Goal: Complete application form: Complete application form

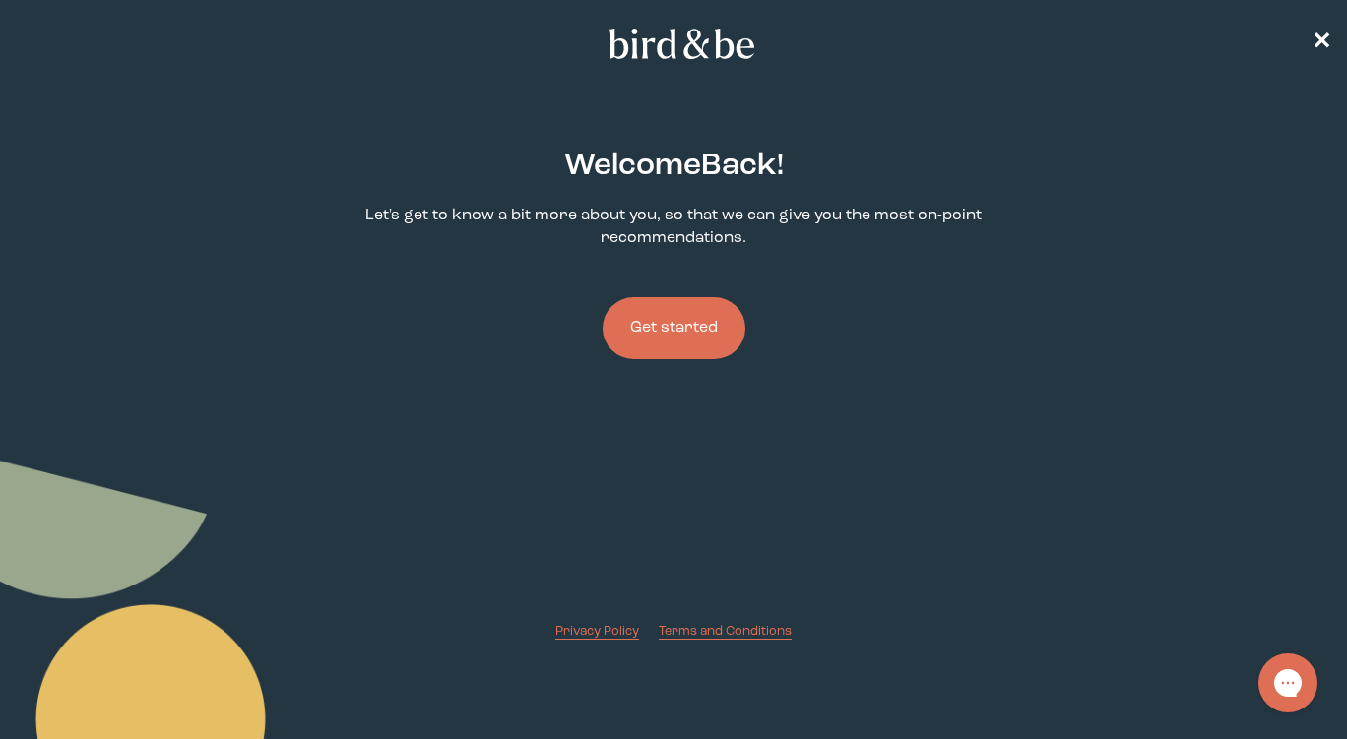
click at [678, 325] on button "Get started" at bounding box center [673, 328] width 143 height 62
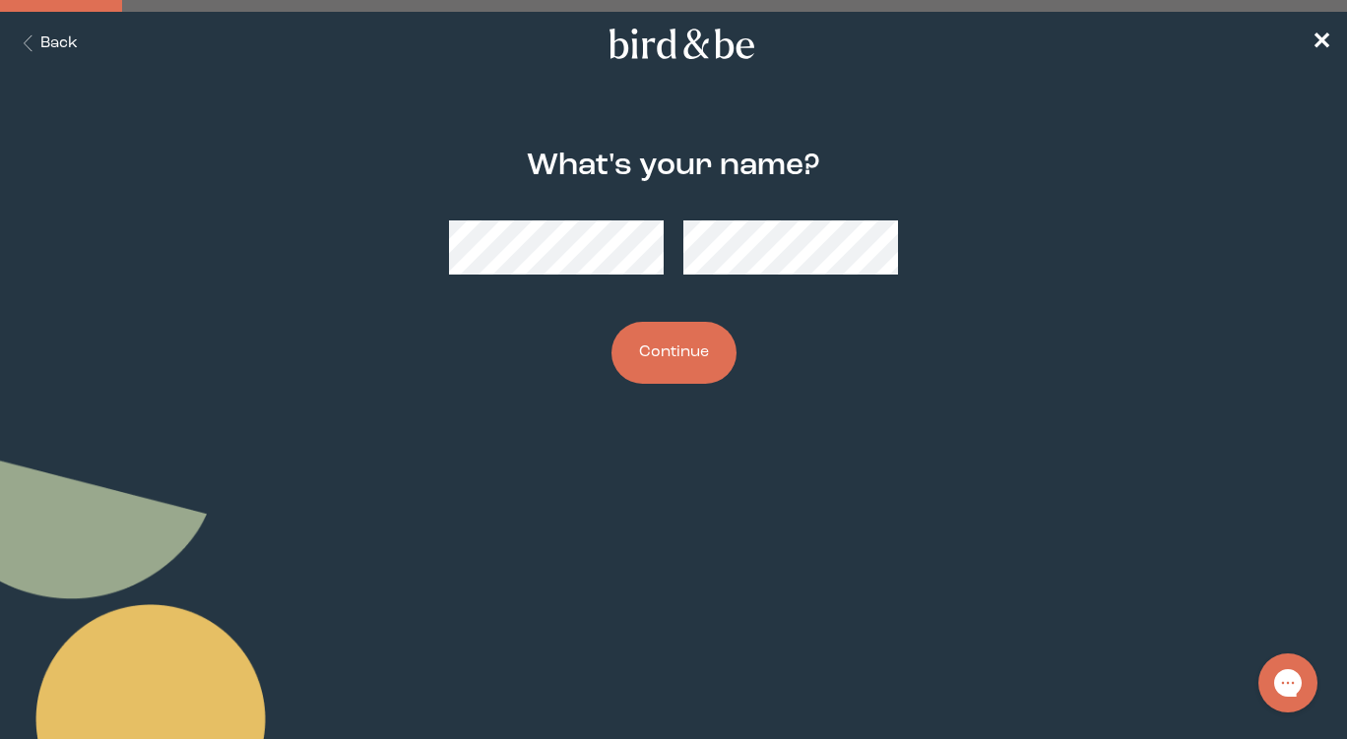
click at [662, 344] on button "Continue" at bounding box center [673, 353] width 125 height 62
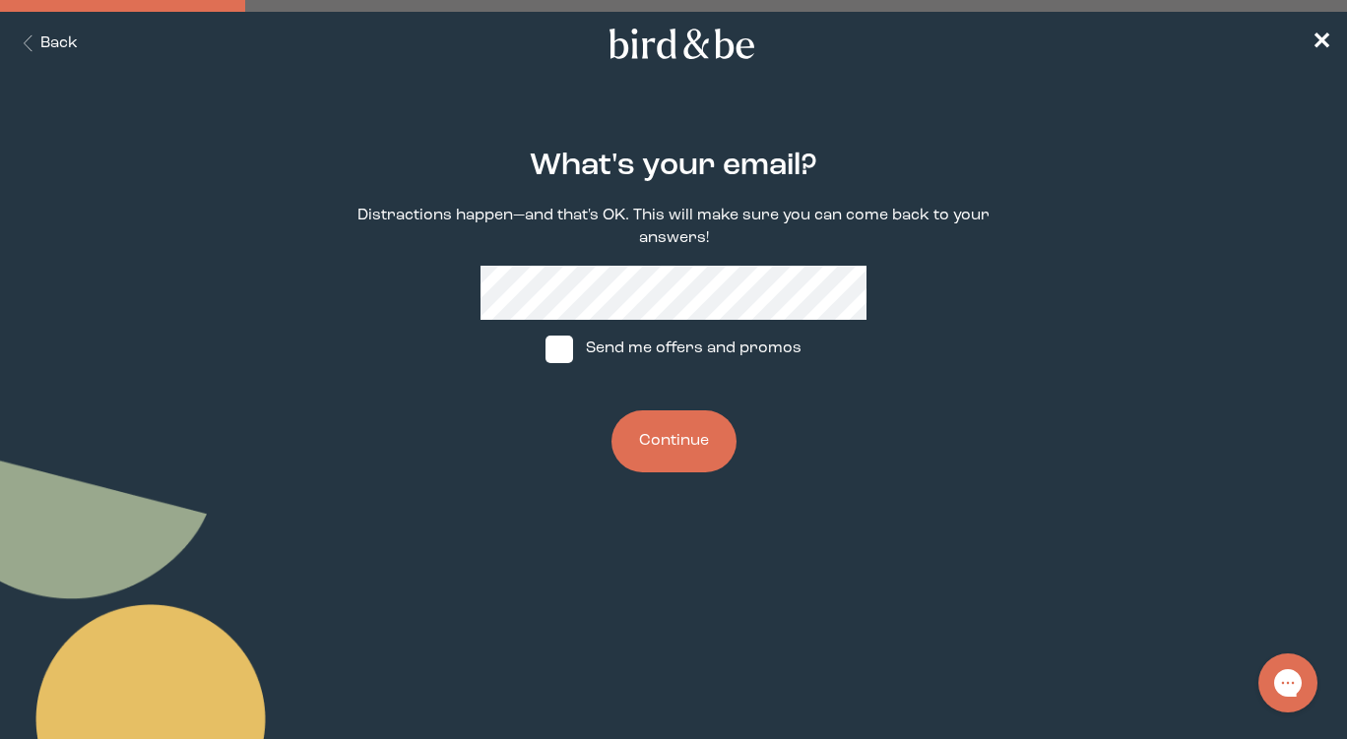
click at [643, 347] on label "Send me offers and promos" at bounding box center [673, 349] width 293 height 59
click at [545, 348] on input "Send me offers and promos" at bounding box center [544, 348] width 1 height 1
checkbox input "true"
click at [654, 436] on button "Continue" at bounding box center [673, 441] width 125 height 62
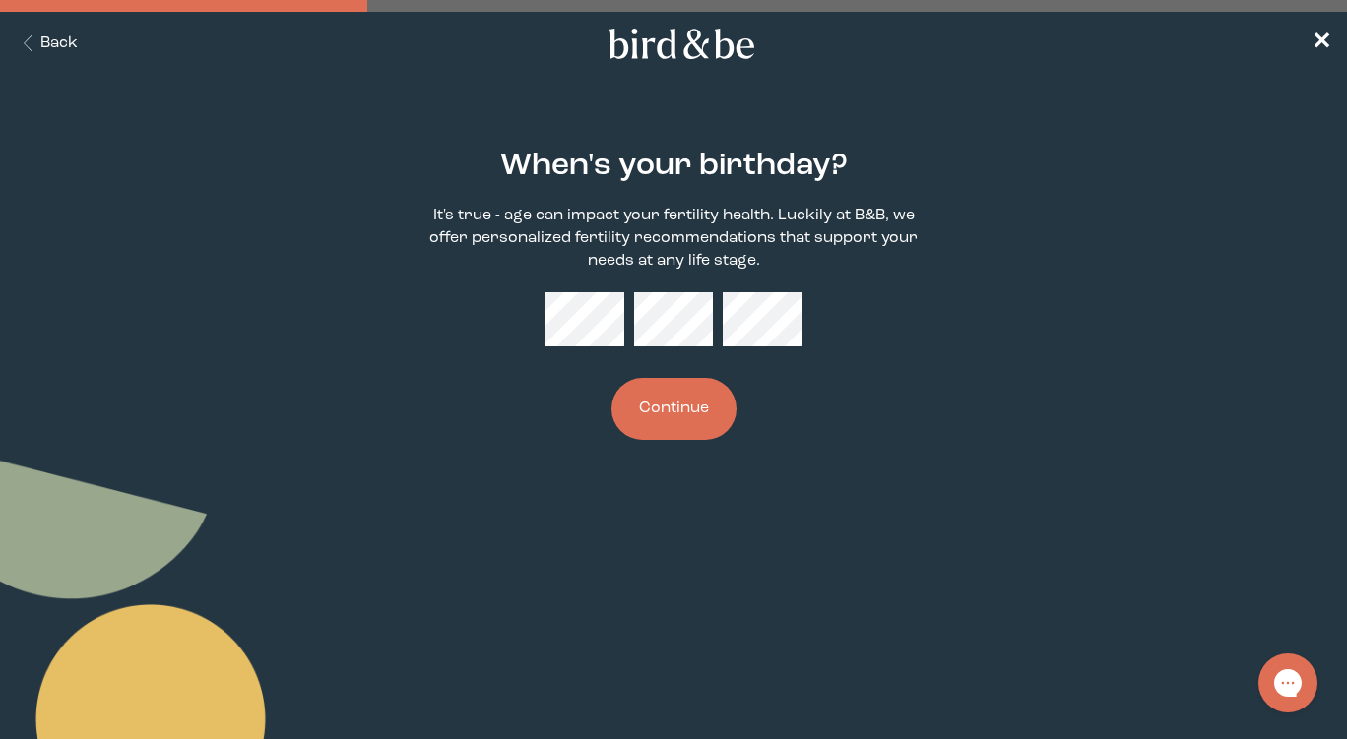
click at [666, 388] on button "Continue" at bounding box center [673, 409] width 125 height 62
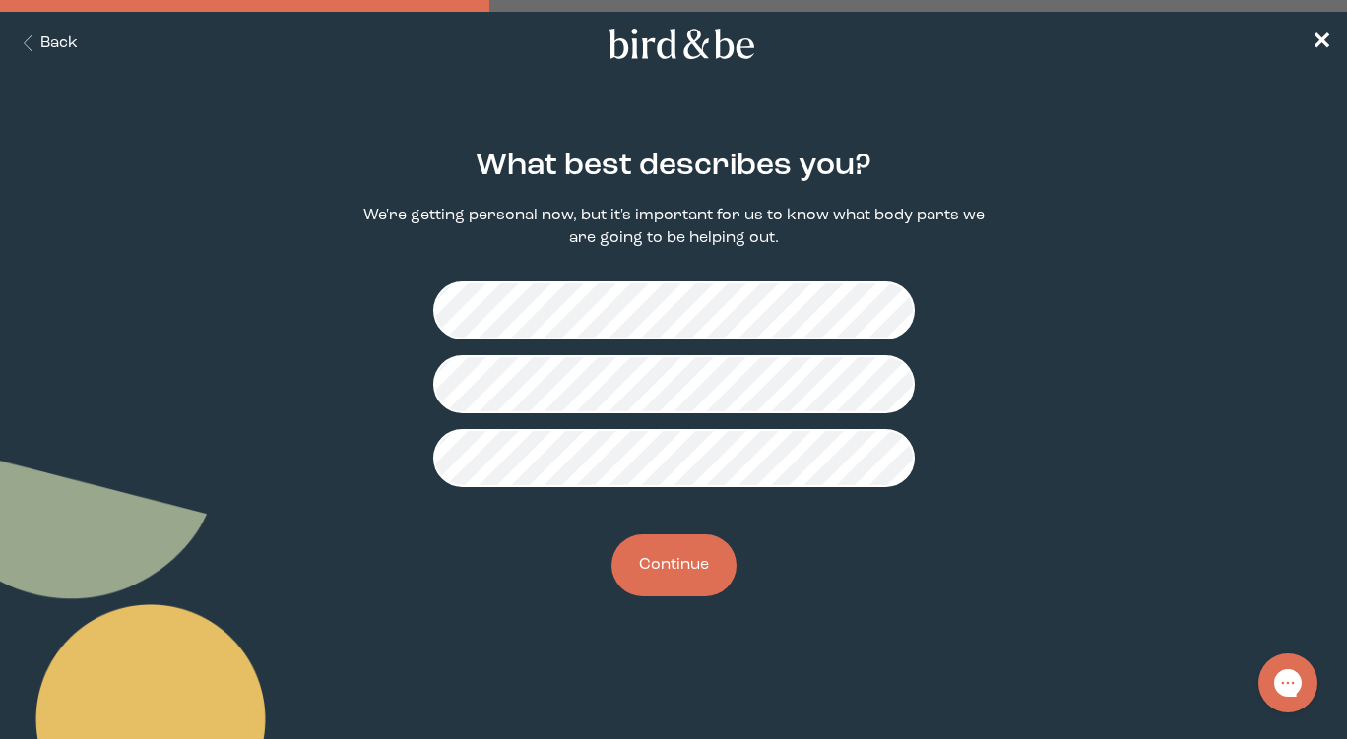
click at [674, 559] on button "Continue" at bounding box center [673, 565] width 125 height 62
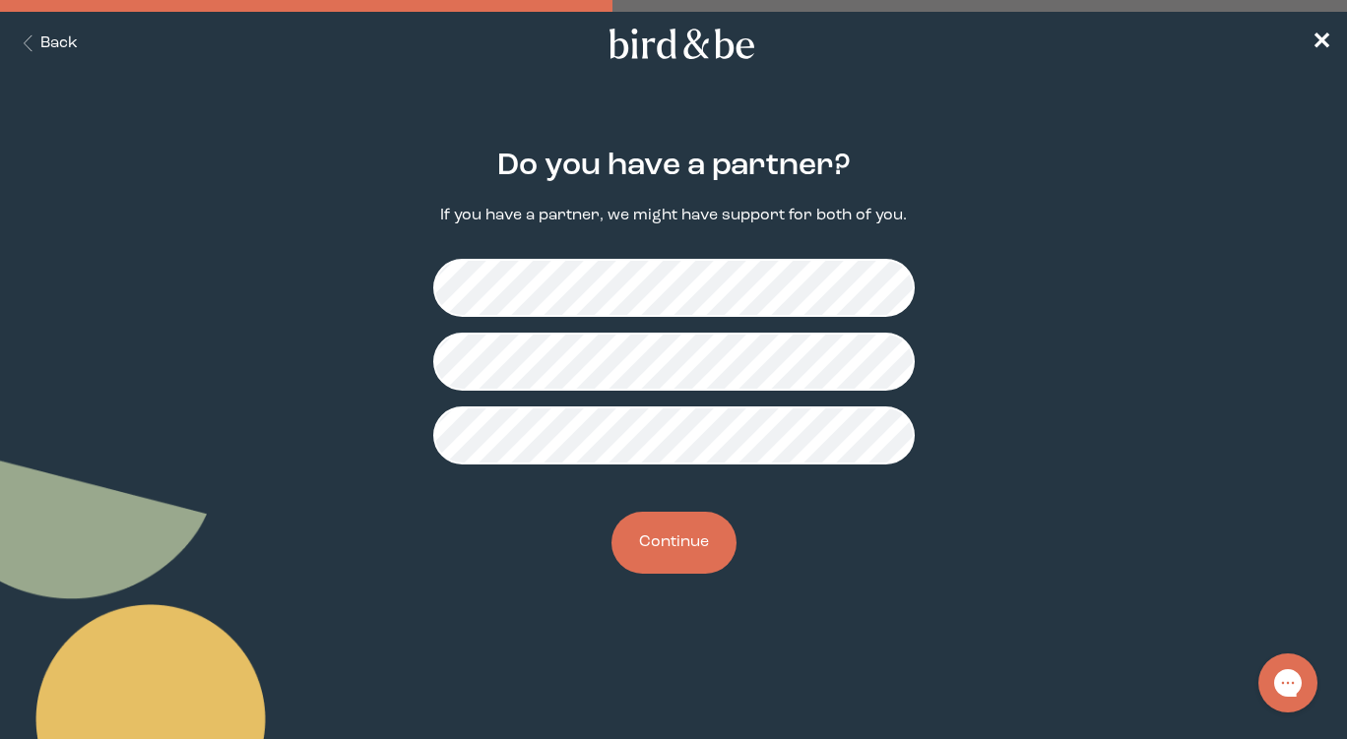
click at [676, 548] on button "Continue" at bounding box center [673, 543] width 125 height 62
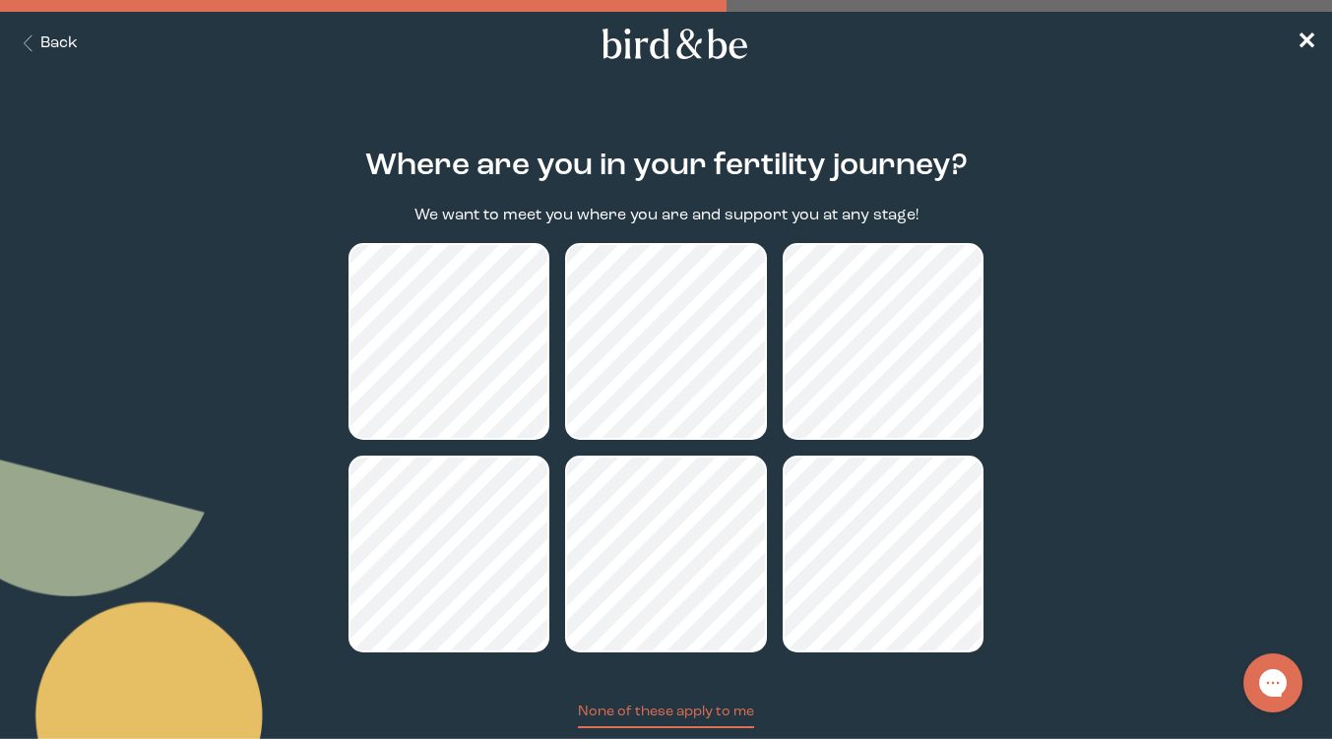
scroll to position [130, 0]
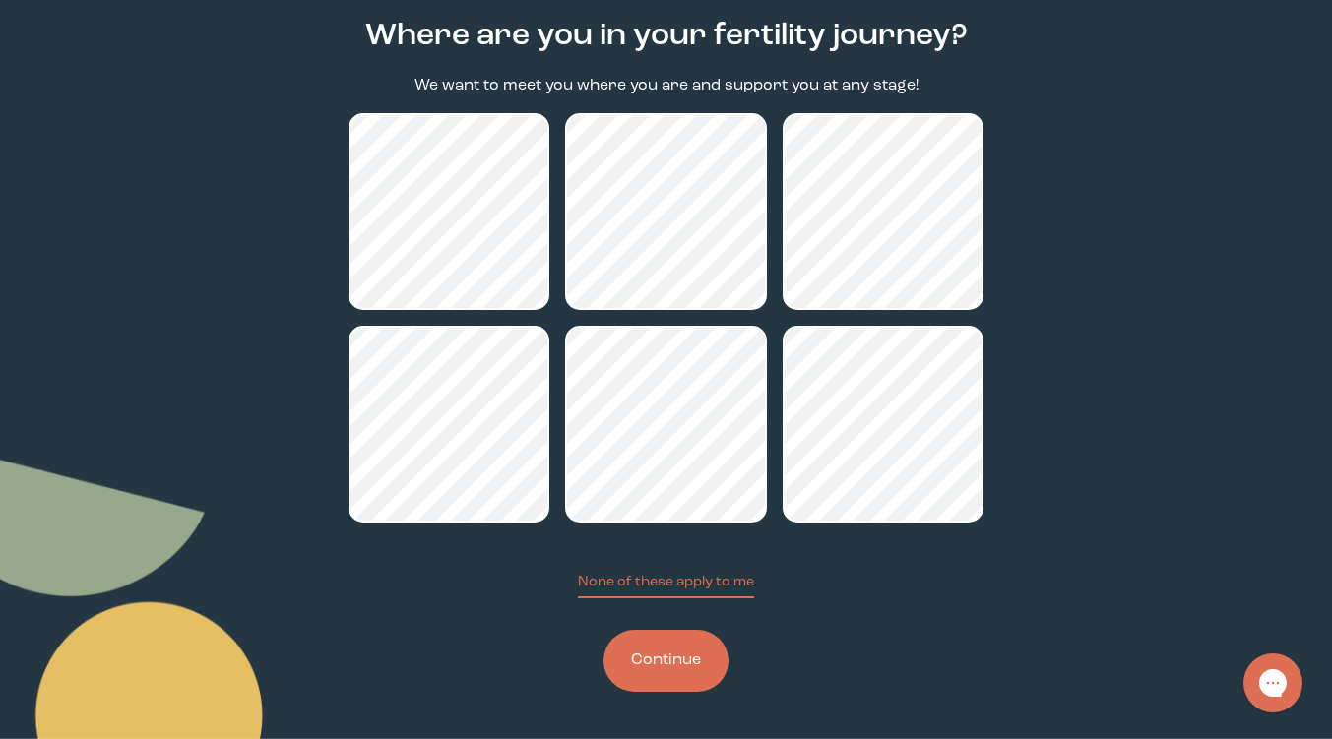
click at [684, 658] on button "Continue" at bounding box center [665, 661] width 125 height 62
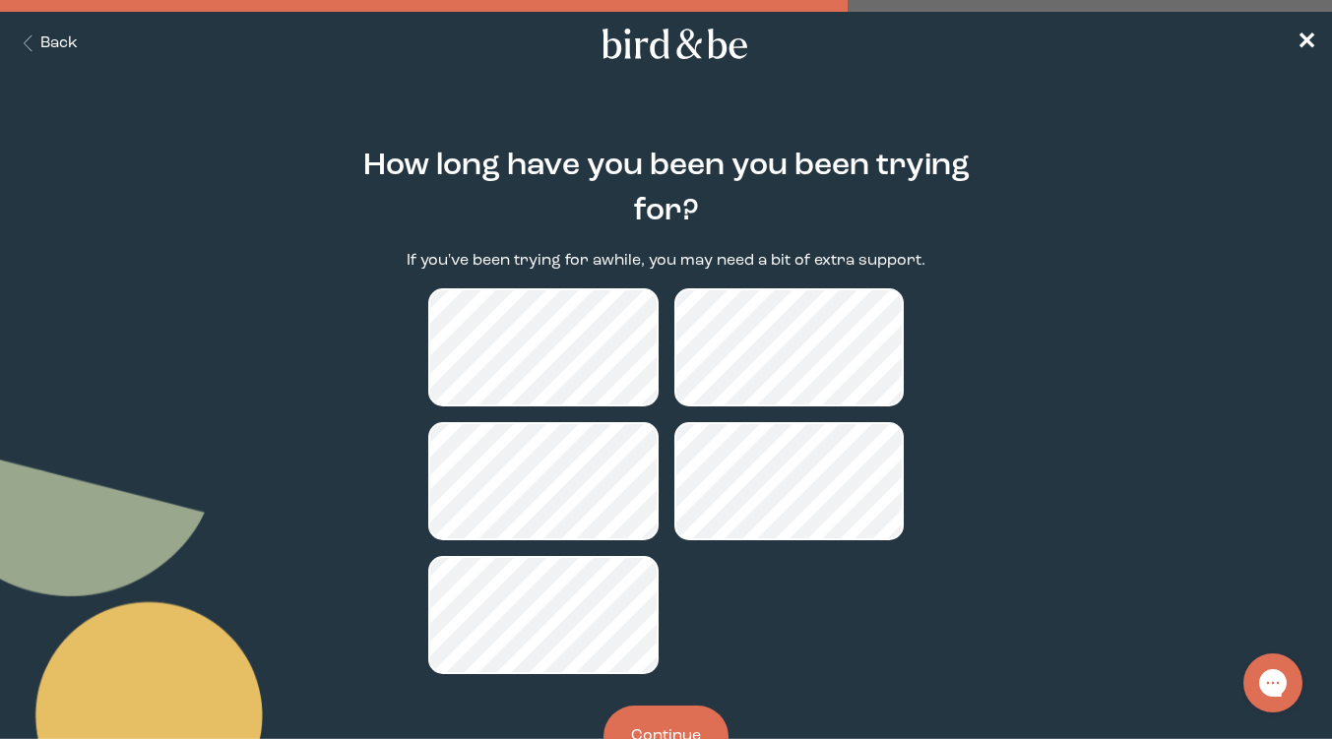
click at [654, 726] on button "Continue" at bounding box center [665, 737] width 125 height 62
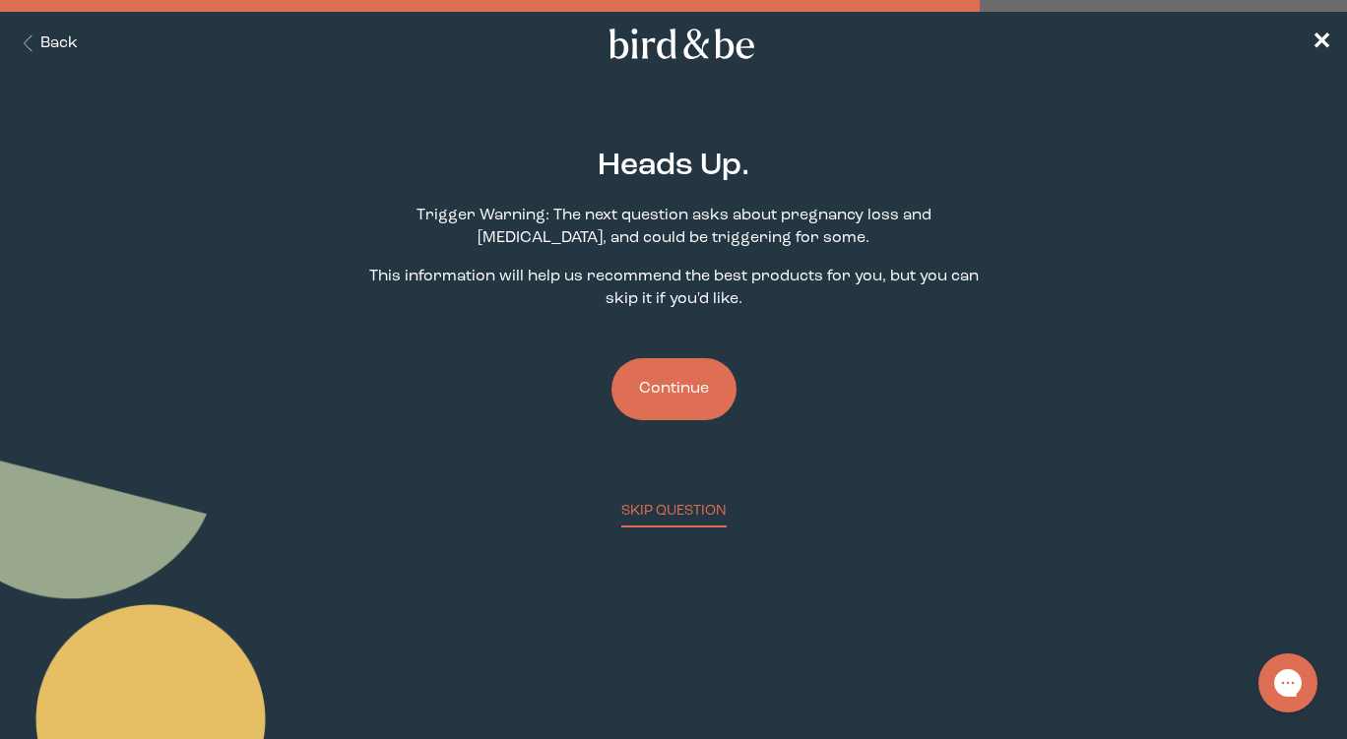
click at [669, 402] on button "Continue" at bounding box center [673, 389] width 125 height 62
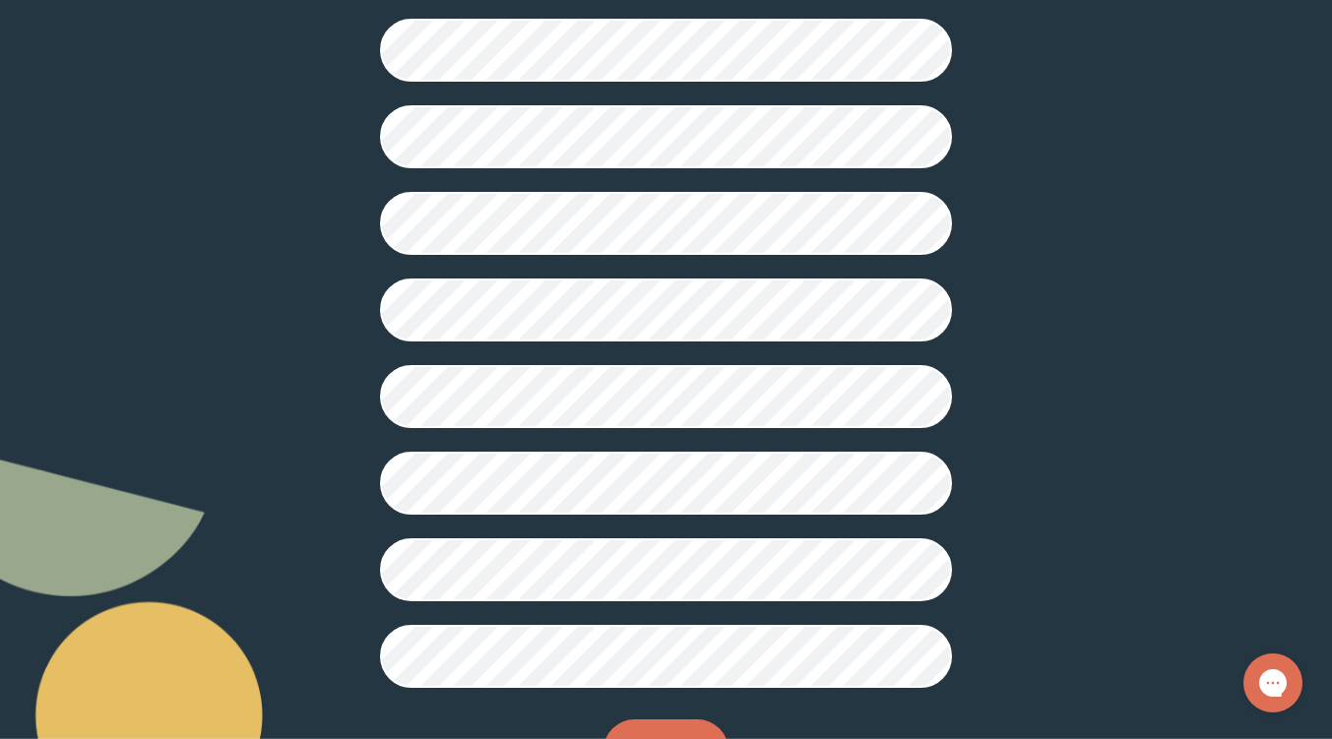
scroll to position [490, 0]
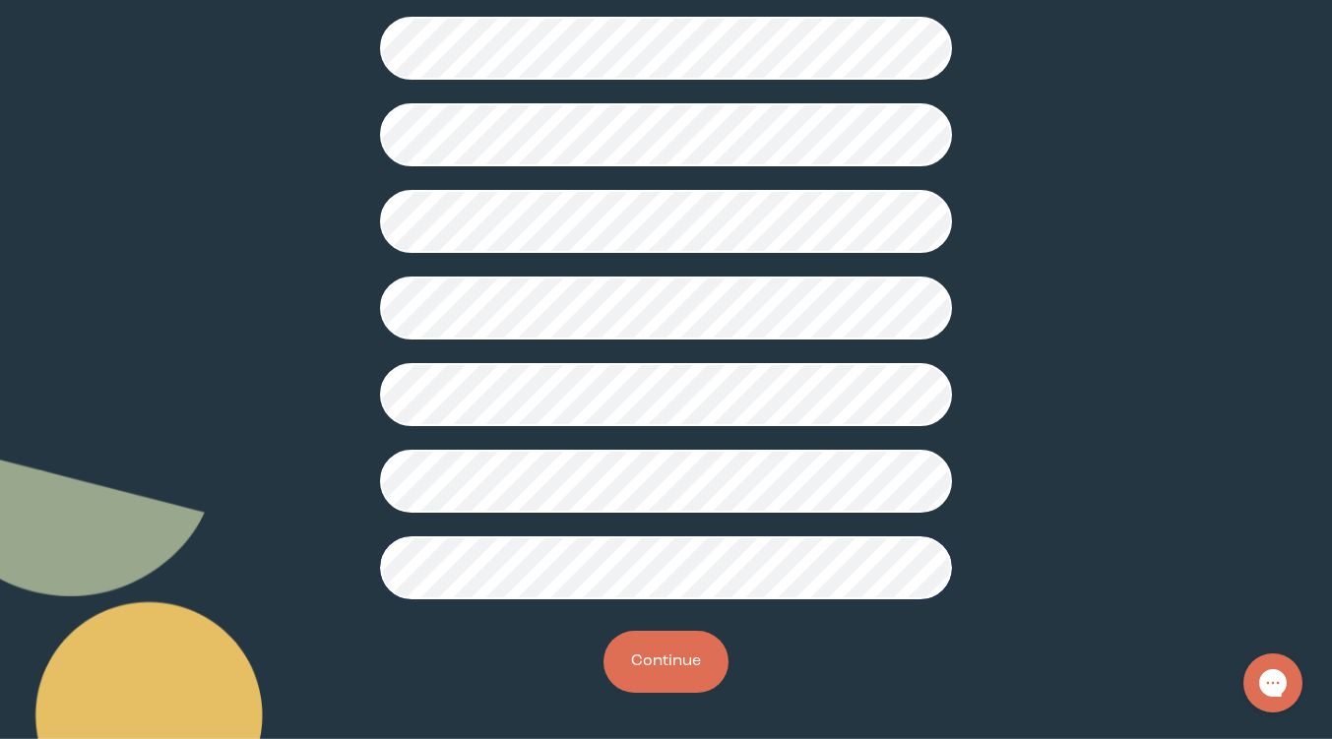
click at [659, 645] on button "Continue" at bounding box center [665, 662] width 125 height 62
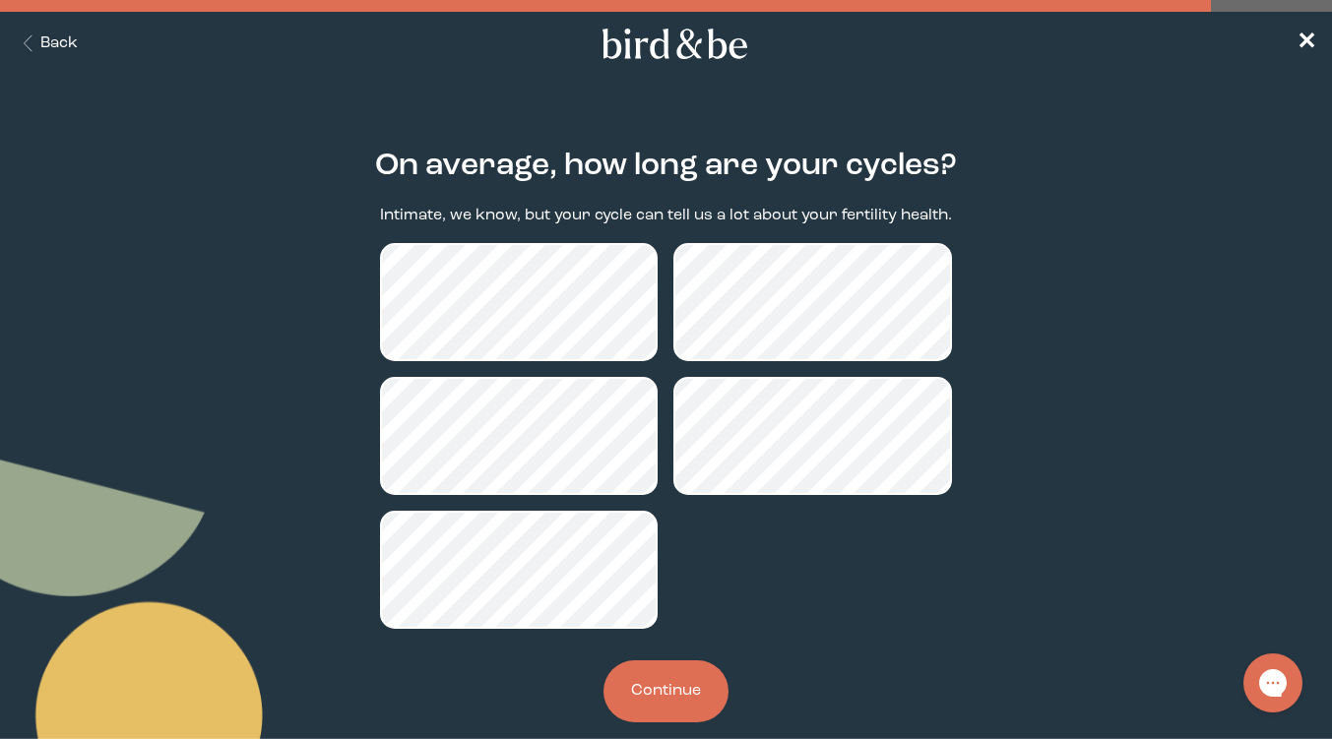
click at [661, 689] on button "Continue" at bounding box center [665, 691] width 125 height 62
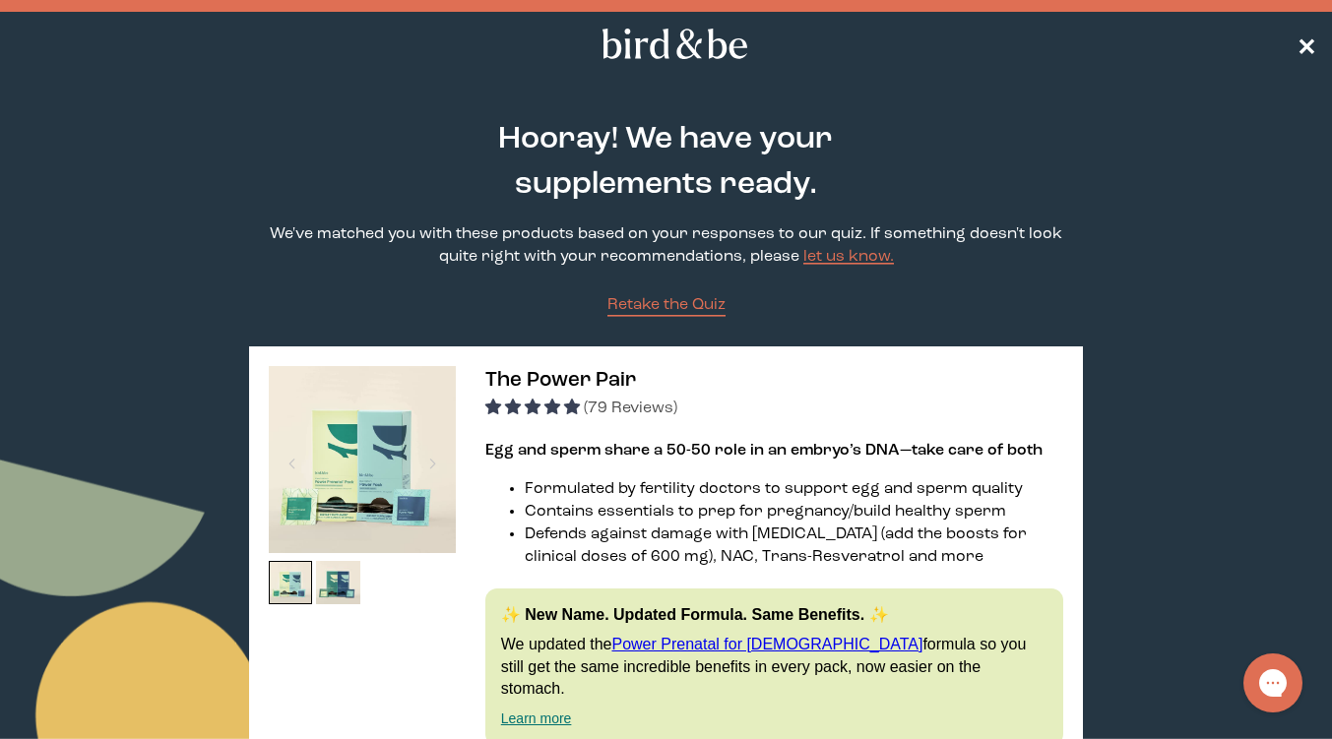
click at [1314, 51] on span "✕" at bounding box center [1306, 44] width 20 height 24
